Goal: Task Accomplishment & Management: Complete application form

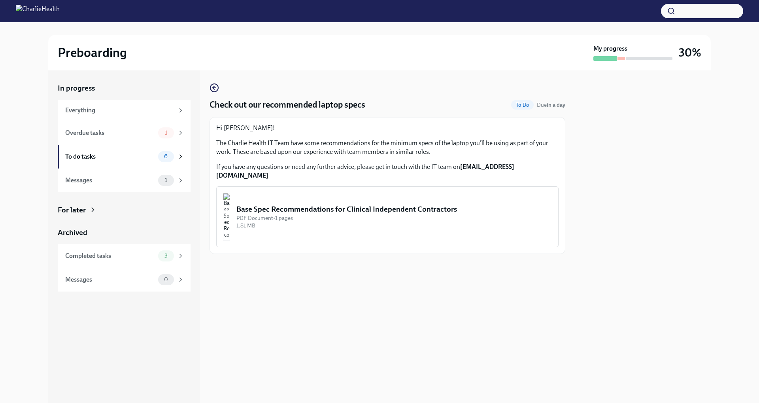
click at [319, 204] on div "Base Spec Recommendations for Clinical Independent Contractors" at bounding box center [394, 209] width 316 height 10
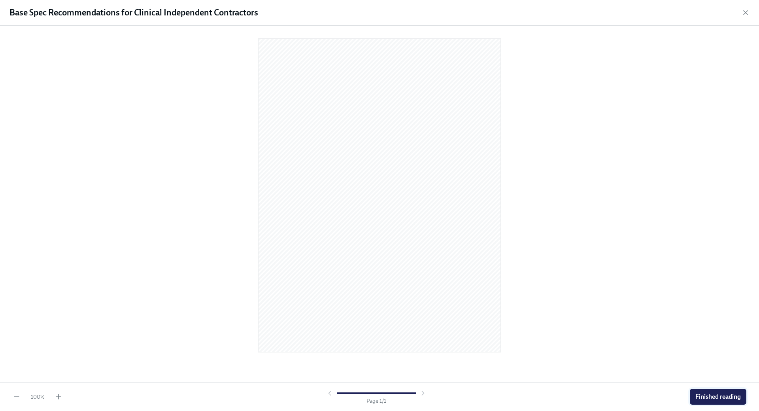
click at [734, 397] on span "Finished reading" at bounding box center [718, 397] width 45 height 8
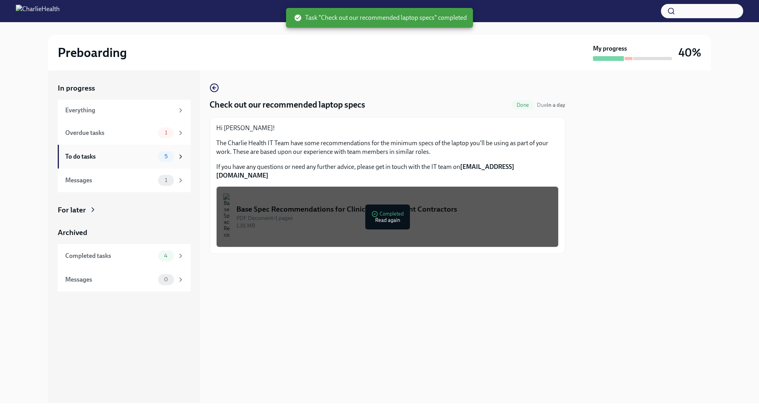
click at [142, 159] on div "To do tasks" at bounding box center [110, 156] width 90 height 9
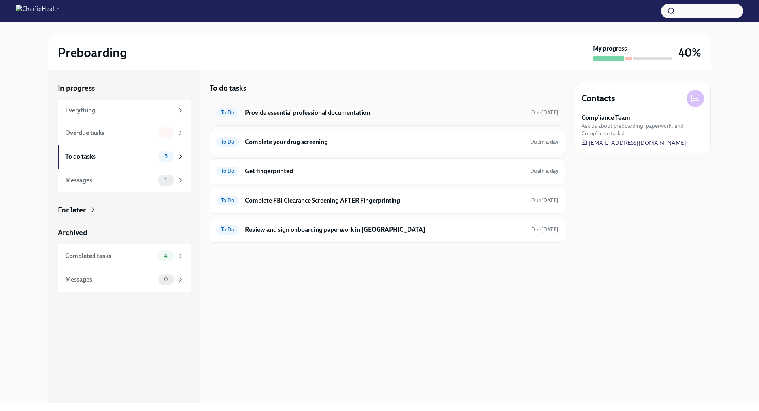
click at [302, 113] on h6 "Provide essential professional documentation" at bounding box center [385, 112] width 280 height 9
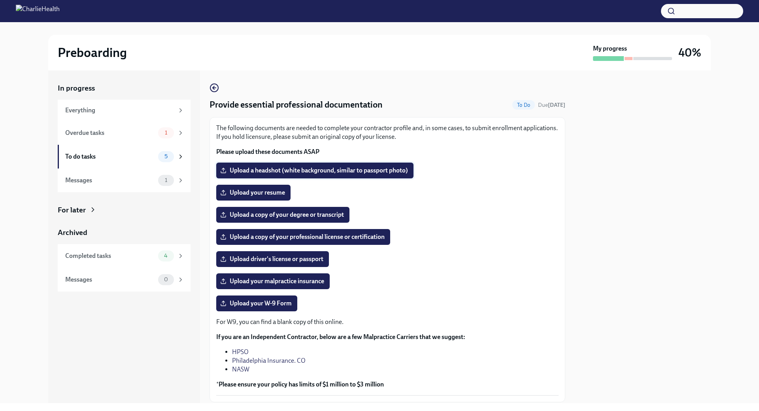
click at [310, 168] on span "Upload a headshot (white background, similar to passport photo)" at bounding box center [315, 170] width 186 height 8
click at [0, 0] on input "Upload a headshot (white background, similar to passport photo)" at bounding box center [0, 0] width 0 height 0
click at [264, 194] on span "Upload your resume" at bounding box center [253, 193] width 63 height 8
click at [0, 0] on input "Upload your resume" at bounding box center [0, 0] width 0 height 0
click at [277, 215] on span "Upload a copy of your degree or transcript" at bounding box center [283, 215] width 122 height 8
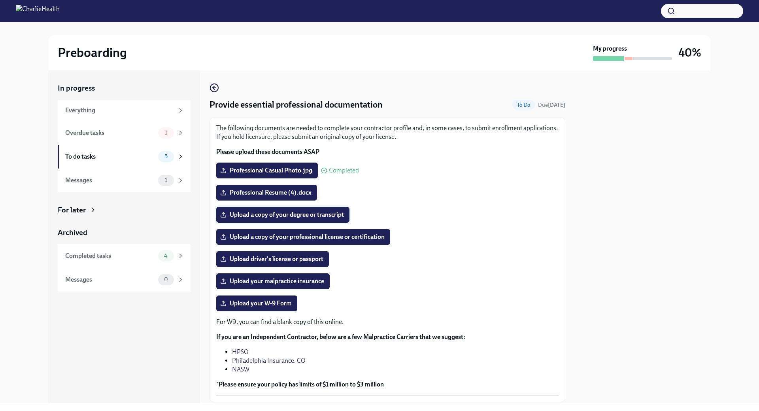
click at [0, 0] on input "Upload a copy of your degree or transcript" at bounding box center [0, 0] width 0 height 0
click at [304, 235] on span "Upload a copy of your professional license or certification" at bounding box center [303, 237] width 163 height 8
click at [0, 0] on input "Upload a copy of your professional license or certification" at bounding box center [0, 0] width 0 height 0
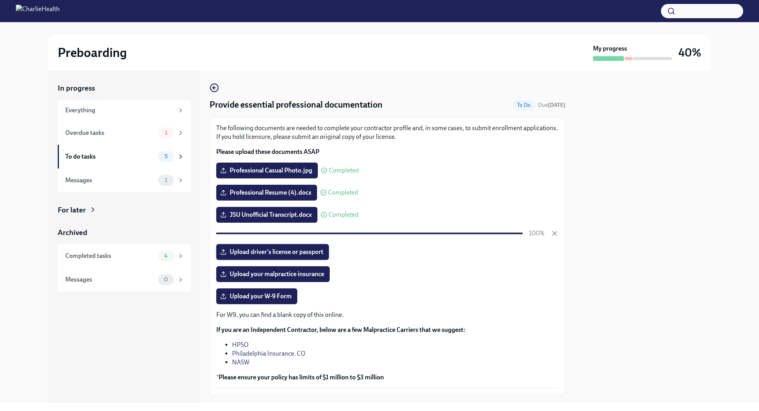
click at [270, 252] on span "Upload driver's license or passport" at bounding box center [273, 252] width 102 height 8
click at [0, 0] on input "Upload driver's license or passport" at bounding box center [0, 0] width 0 height 0
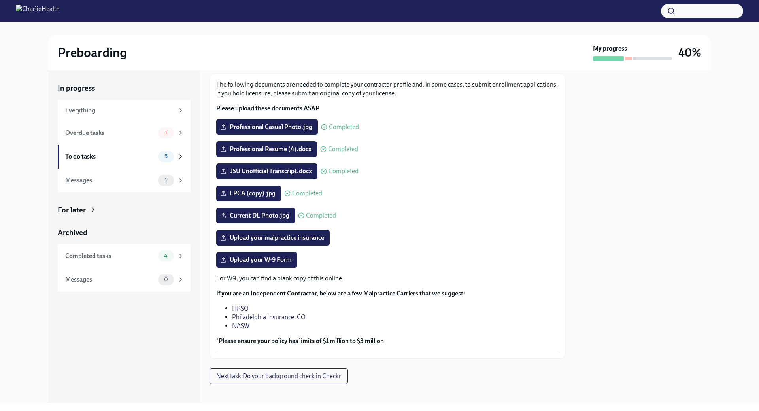
scroll to position [50, 0]
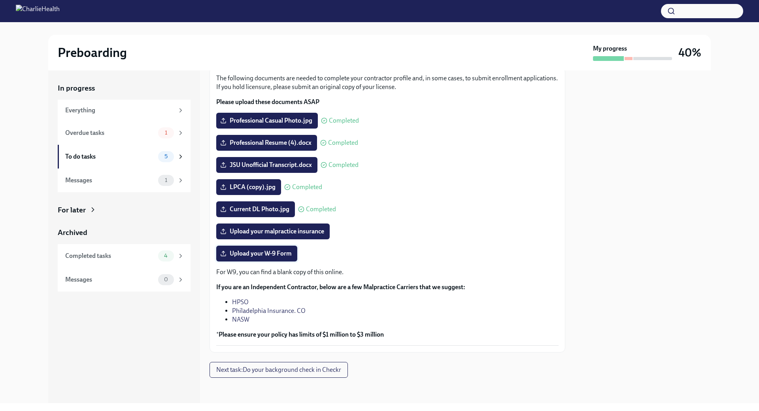
click at [283, 251] on span "Upload your W-9 Form" at bounding box center [257, 254] width 70 height 8
click at [0, 0] on input "Upload your W-9 Form" at bounding box center [0, 0] width 0 height 0
click at [279, 255] on span "Upload your W-9 Form" at bounding box center [257, 254] width 70 height 8
click at [0, 0] on input "Upload your W-9 Form" at bounding box center [0, 0] width 0 height 0
click at [277, 252] on span "Upload your W-9 Form" at bounding box center [257, 254] width 70 height 8
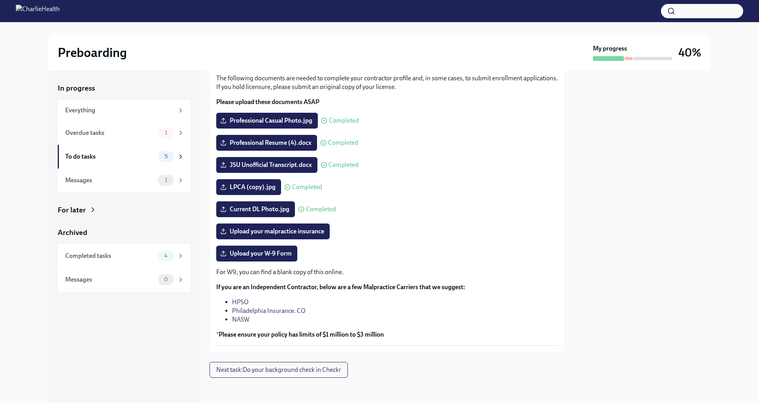
click at [0, 0] on input "Upload your W-9 Form" at bounding box center [0, 0] width 0 height 0
click at [101, 154] on div "To do tasks" at bounding box center [110, 156] width 90 height 9
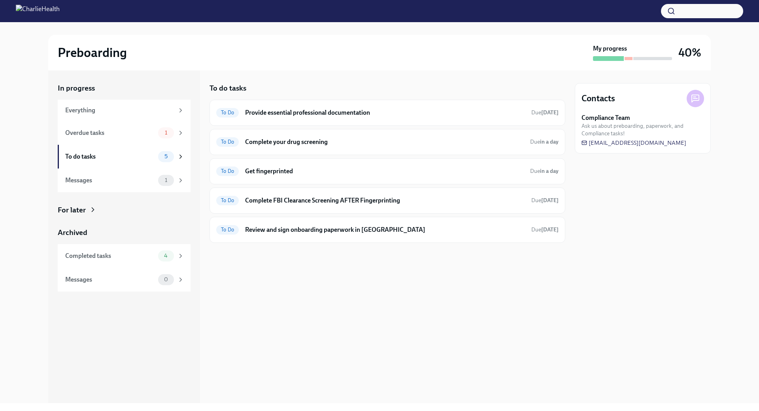
click at [101, 154] on div "To do tasks" at bounding box center [110, 156] width 90 height 9
click at [265, 142] on h6 "Complete your drug screening" at bounding box center [384, 142] width 279 height 9
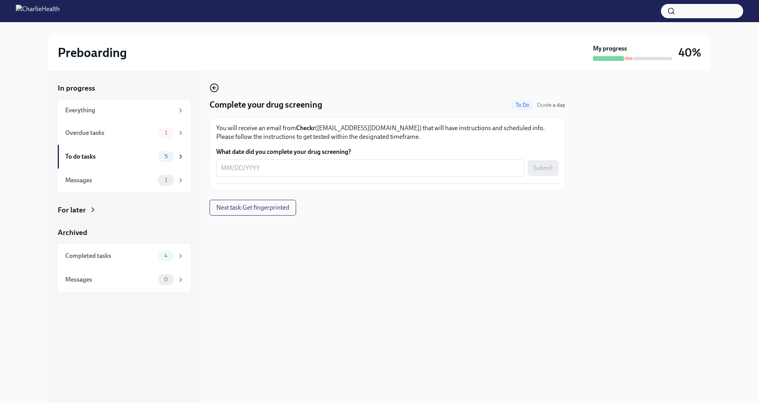
click at [213, 86] on icon "button" at bounding box center [214, 87] width 9 height 9
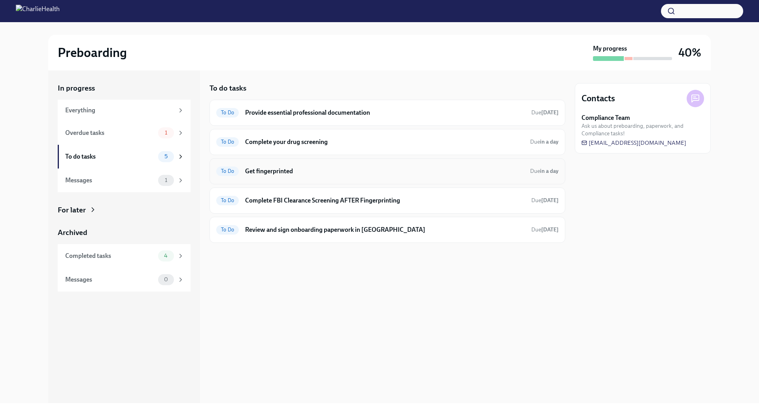
click at [319, 169] on h6 "Get fingerprinted" at bounding box center [384, 171] width 279 height 9
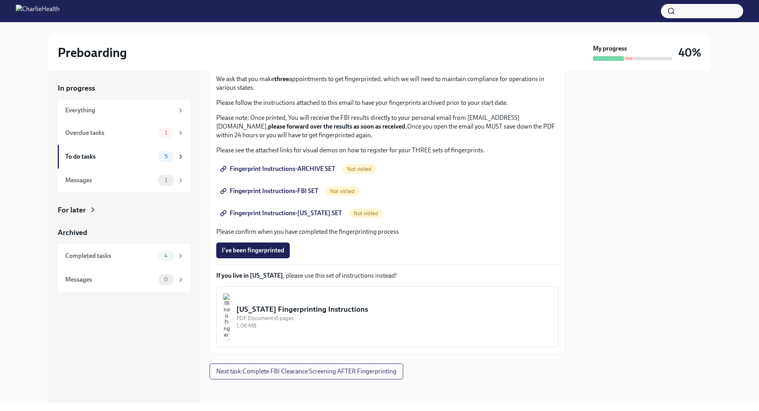
scroll to position [51, 0]
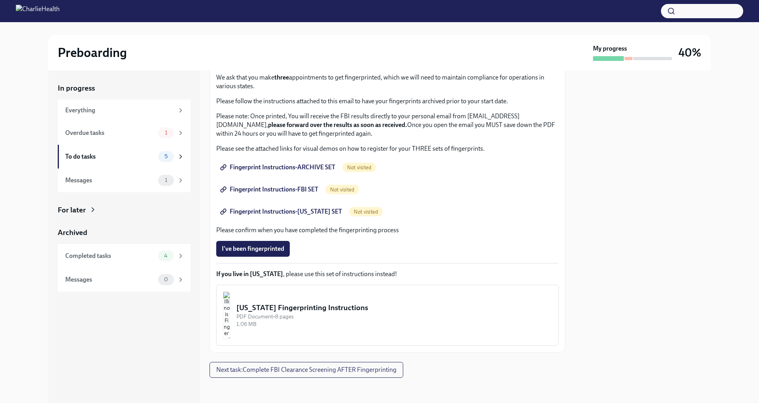
click at [297, 164] on span "Fingerprint Instructions-ARCHIVE SET" at bounding box center [278, 167] width 113 height 8
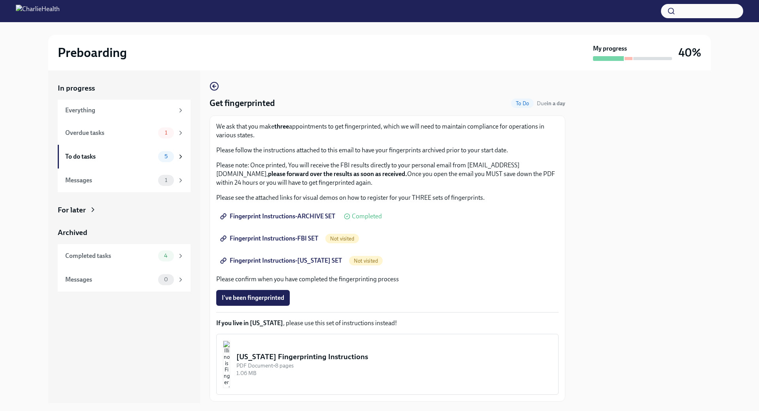
scroll to position [0, 0]
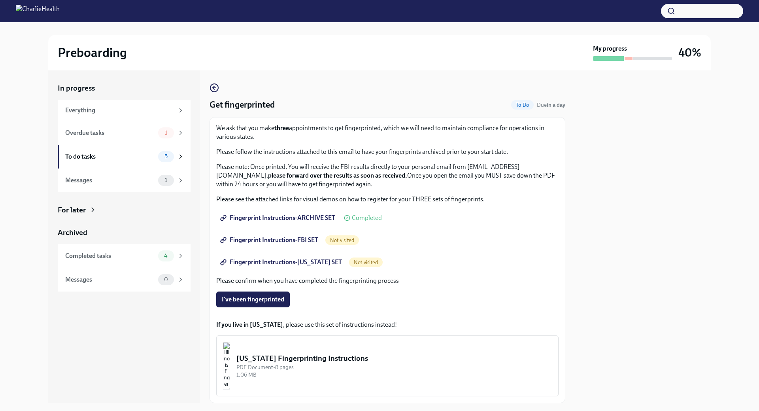
click at [306, 214] on link "Fingerprint Instructions-ARCHIVE SET" at bounding box center [278, 218] width 125 height 16
click at [285, 239] on span "Fingerprint Instructions-FBI SET" at bounding box center [270, 240] width 96 height 8
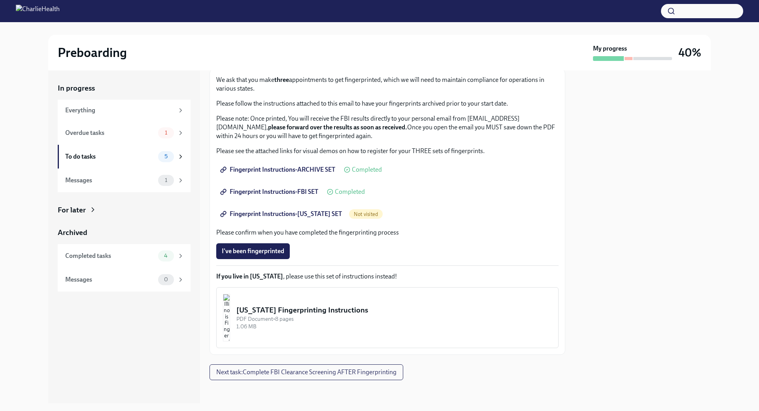
scroll to position [51, 0]
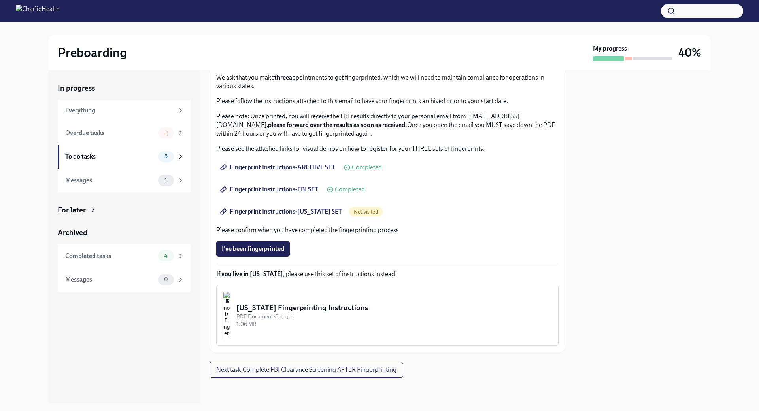
click at [290, 210] on span "Fingerprint Instructions-[US_STATE] SET" at bounding box center [282, 212] width 120 height 8
click at [123, 158] on div "To do tasks" at bounding box center [110, 156] width 90 height 9
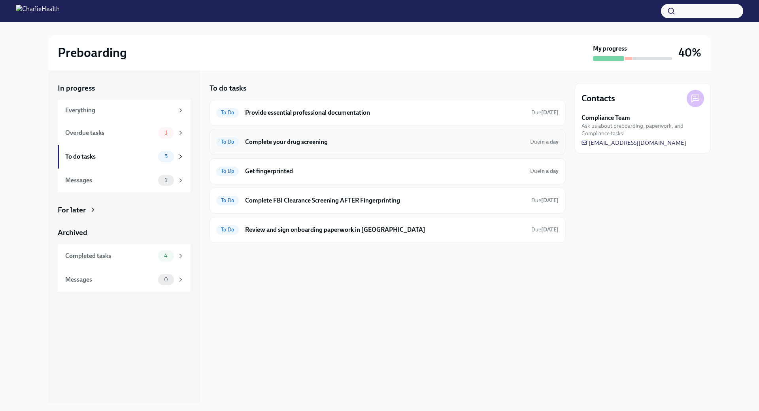
click at [320, 138] on h6 "Complete your drug screening" at bounding box center [384, 142] width 279 height 9
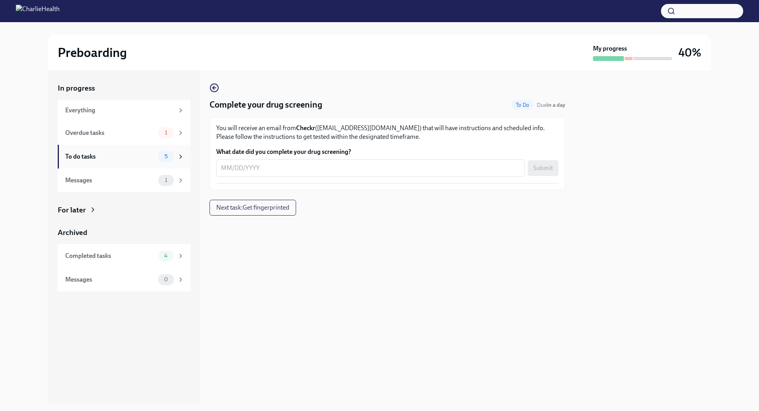
click at [133, 155] on div "To do tasks" at bounding box center [110, 156] width 90 height 9
